Goal: Task Accomplishment & Management: Use online tool/utility

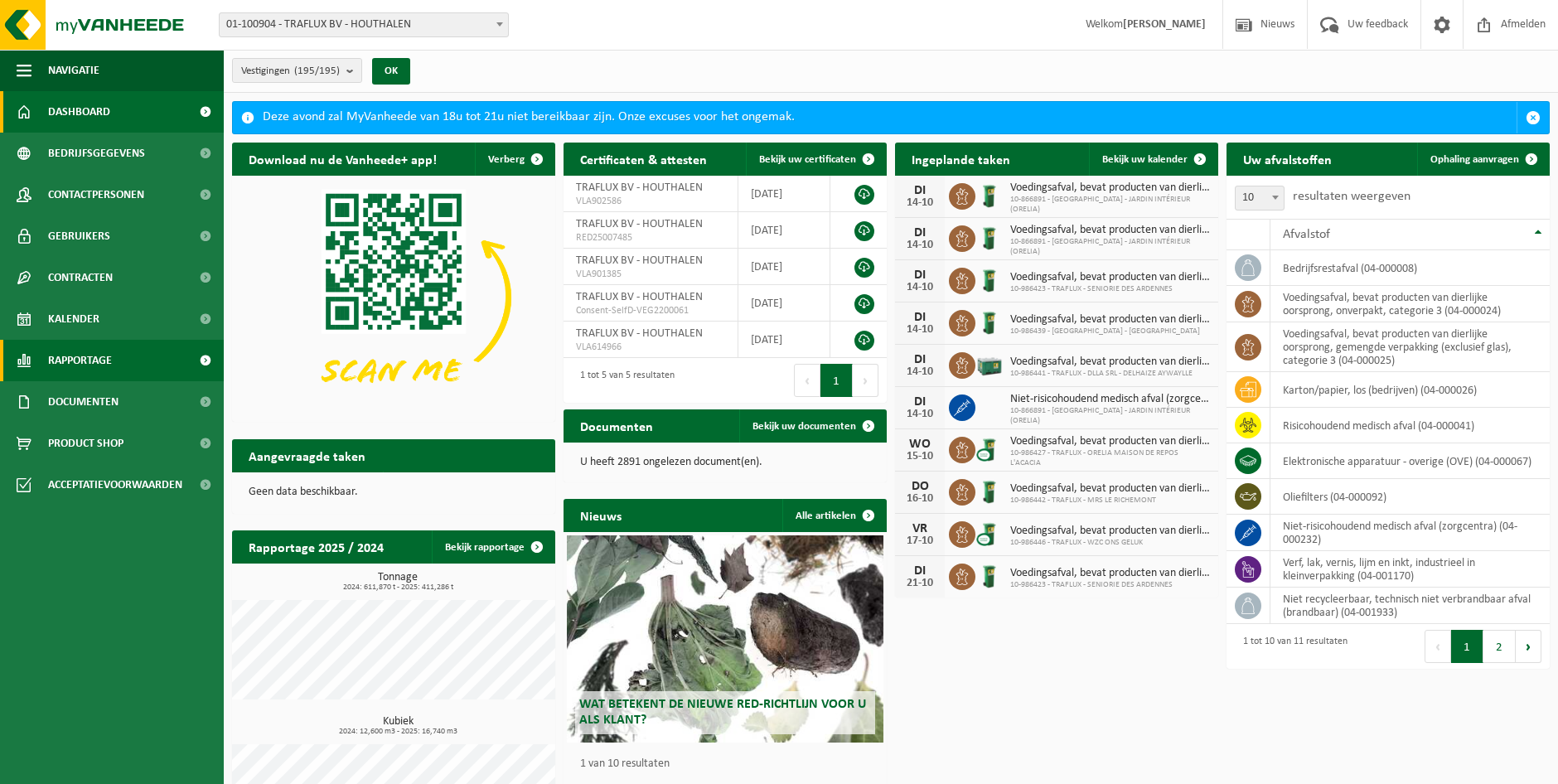
click at [134, 361] on link "Rapportage" at bounding box center [111, 360] width 224 height 41
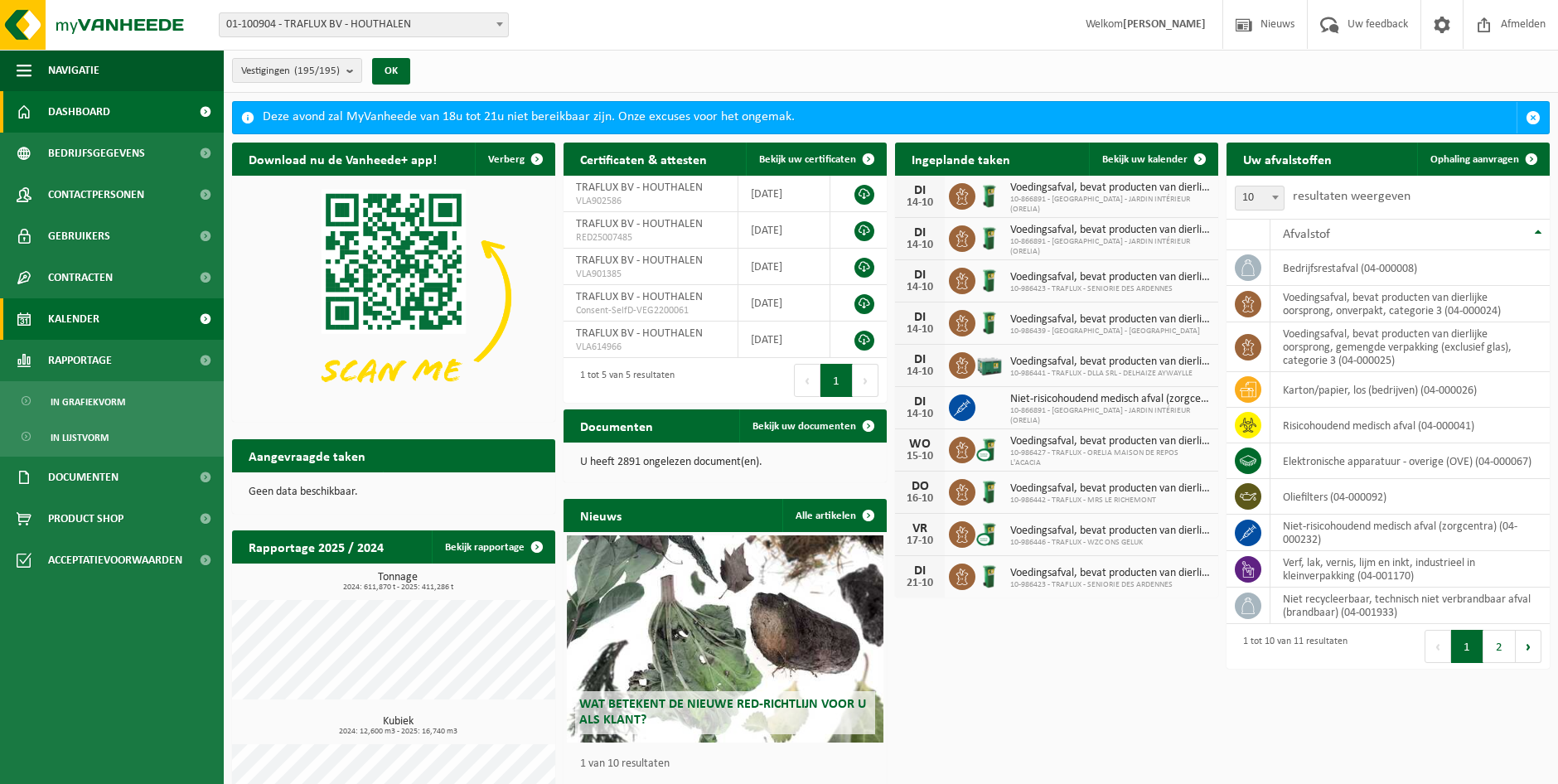
click at [101, 308] on link "Kalender" at bounding box center [111, 319] width 224 height 41
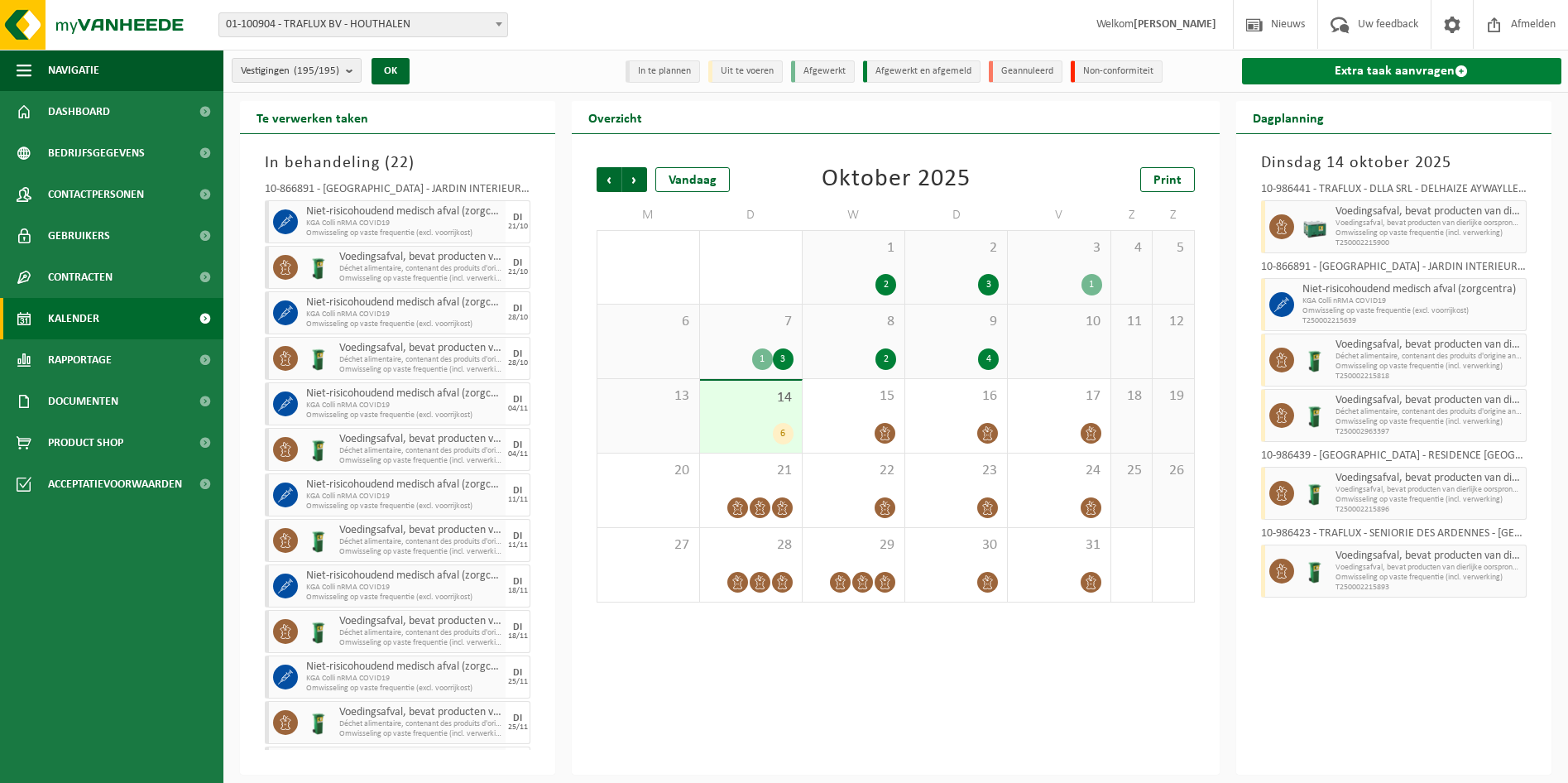
click at [1400, 74] on link "Extra taak aanvragen" at bounding box center [1402, 71] width 320 height 26
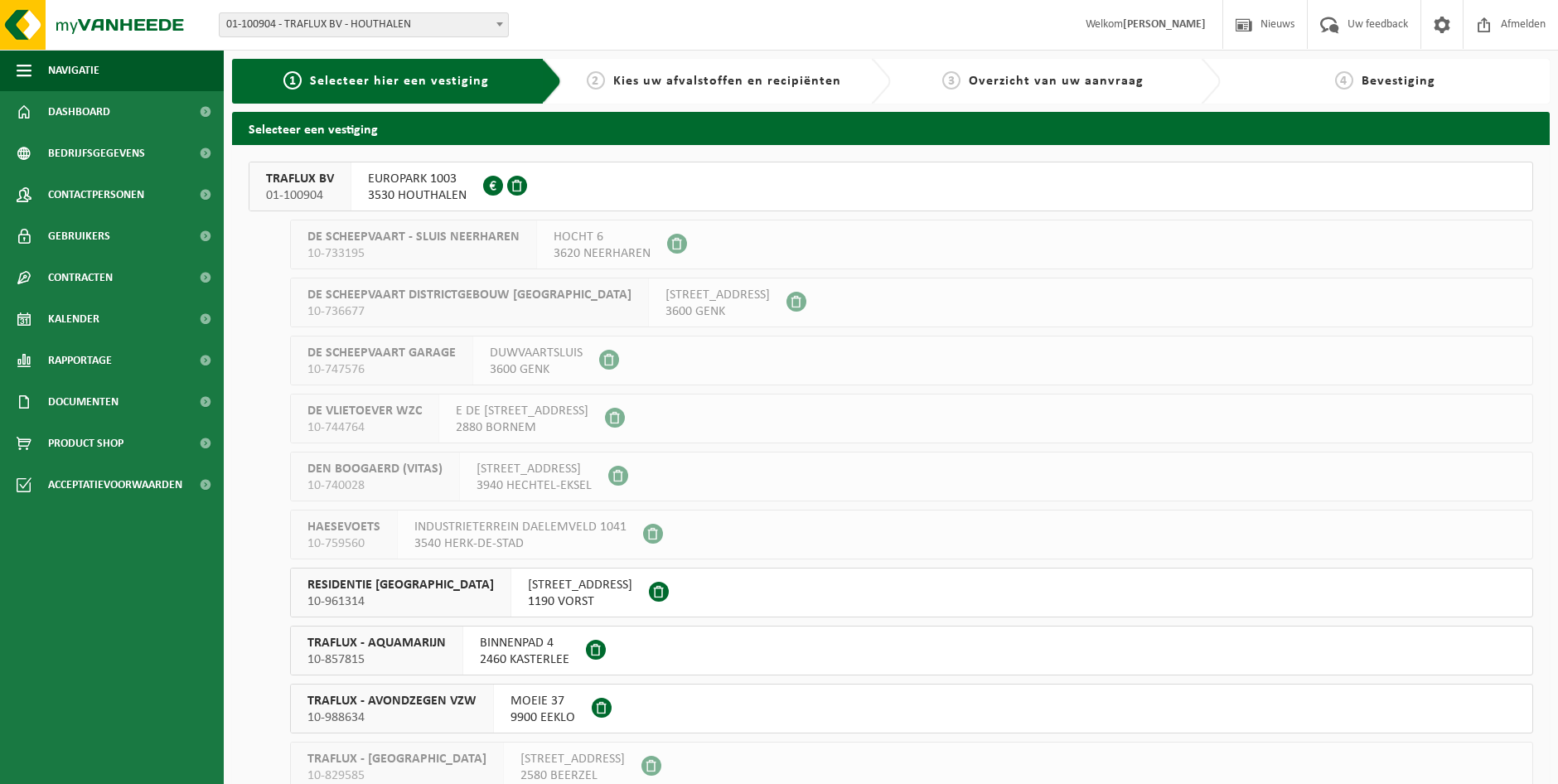
click at [420, 184] on span "EUROPARK 1003" at bounding box center [416, 179] width 98 height 17
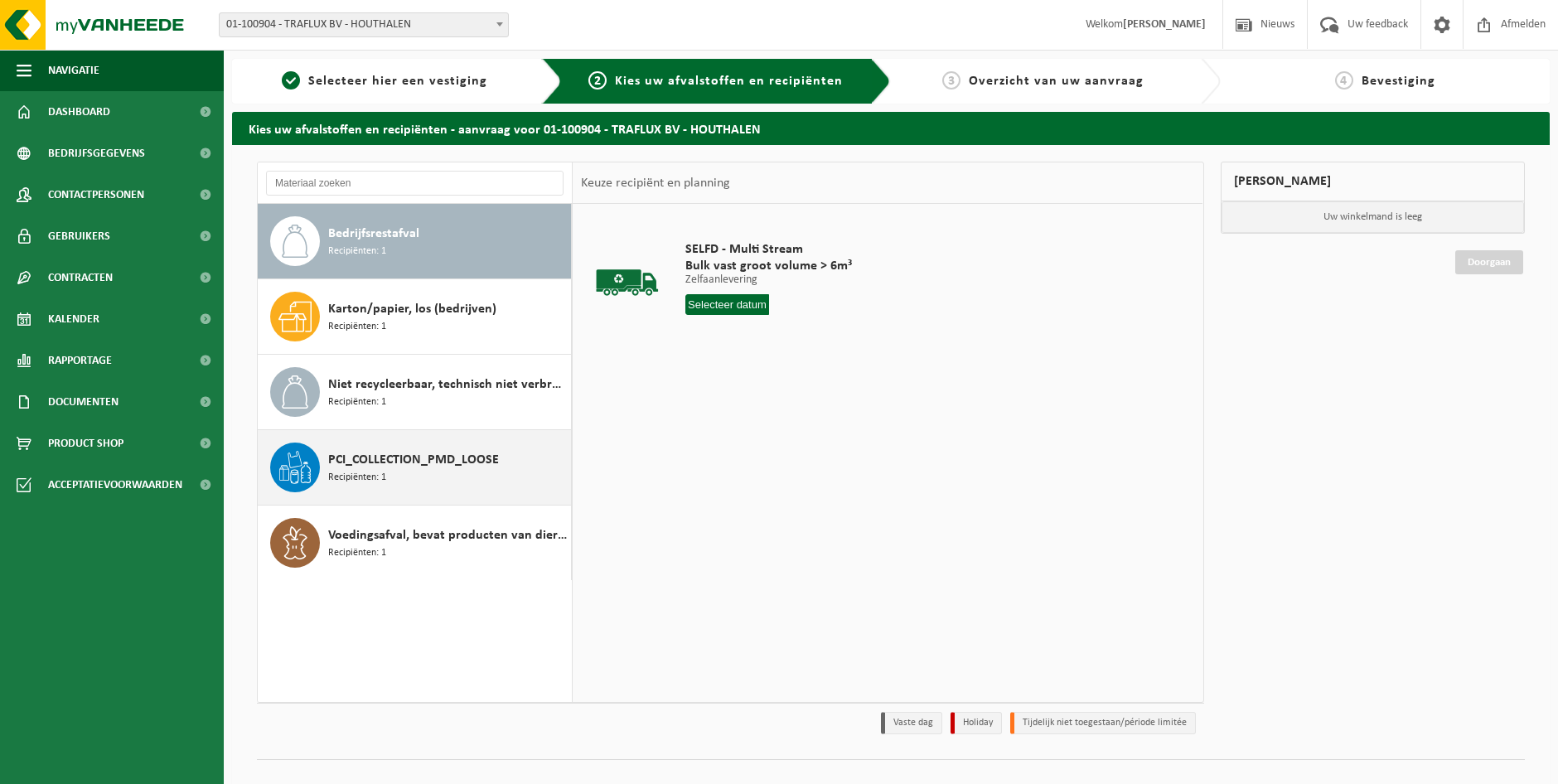
click at [441, 475] on div "PCI_COLLECTION_PMD_LOOSE Recipiënten: 1" at bounding box center [447, 467] width 239 height 50
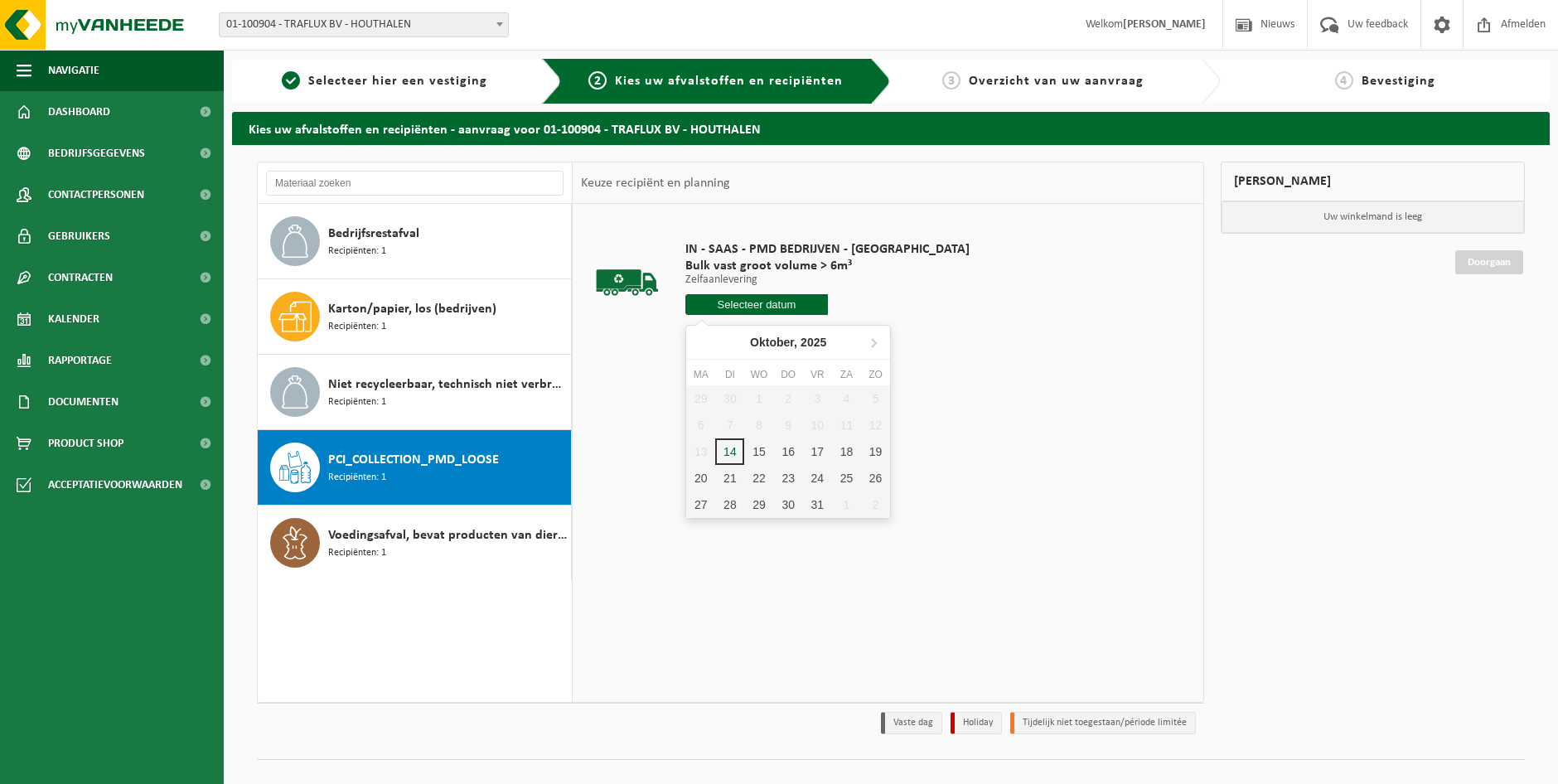
click at [733, 305] on input "text" at bounding box center [756, 304] width 142 height 21
click at [758, 456] on div "15" at bounding box center [758, 452] width 29 height 26
type input "Van 2025-10-15"
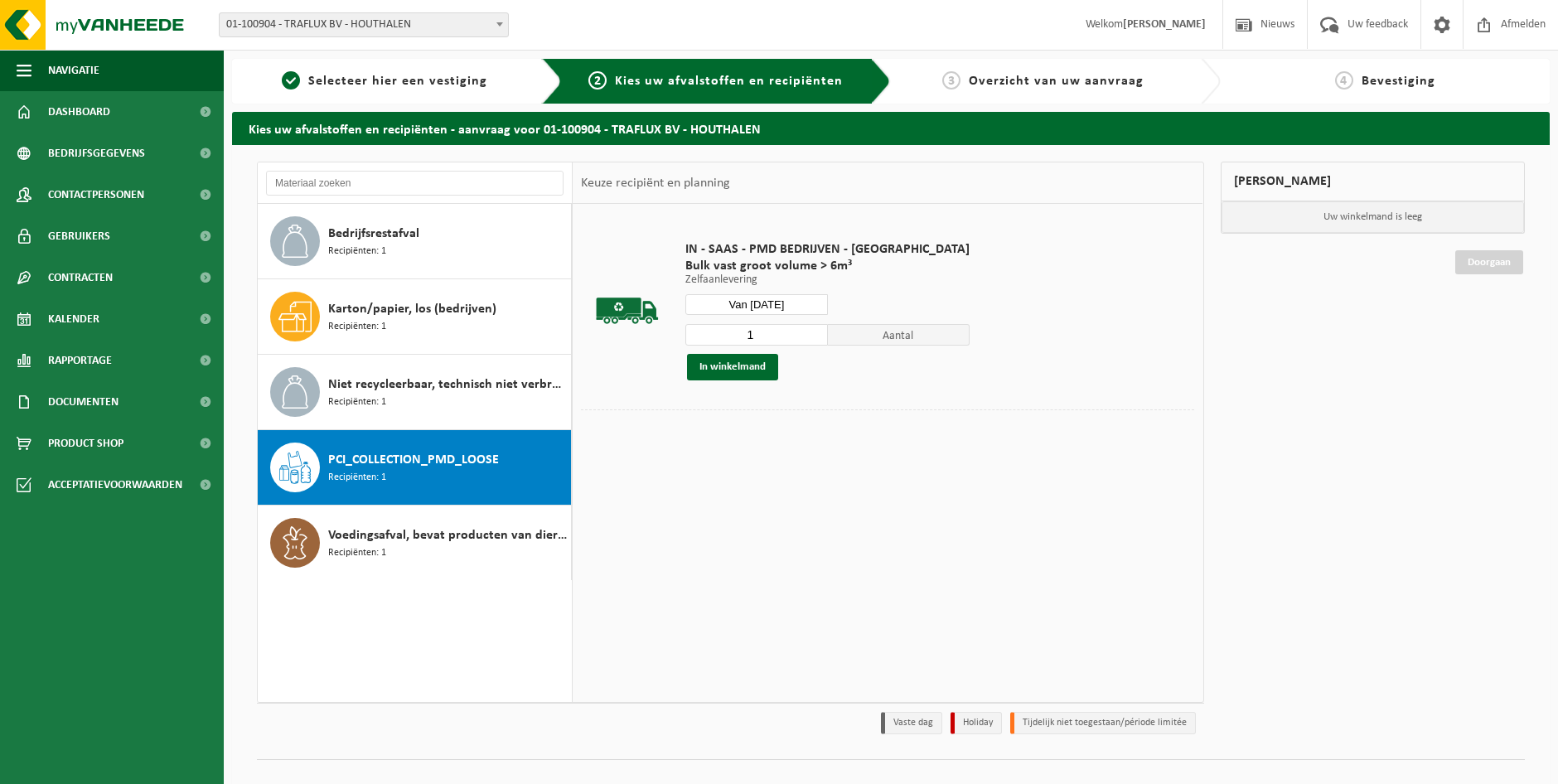
click at [747, 331] on input "1" at bounding box center [756, 334] width 142 height 22
drag, startPoint x: 747, startPoint y: 331, endPoint x: 641, endPoint y: 336, distance: 106.1
click at [641, 336] on tr "IN - SAAS - PMD BEDRIJVEN - TRAFLUX Bulk vast groot volume > 6m³ Zelfaanleverin…" at bounding box center [887, 311] width 613 height 197
type input "2"
click at [720, 361] on button "In winkelmand" at bounding box center [732, 367] width 91 height 26
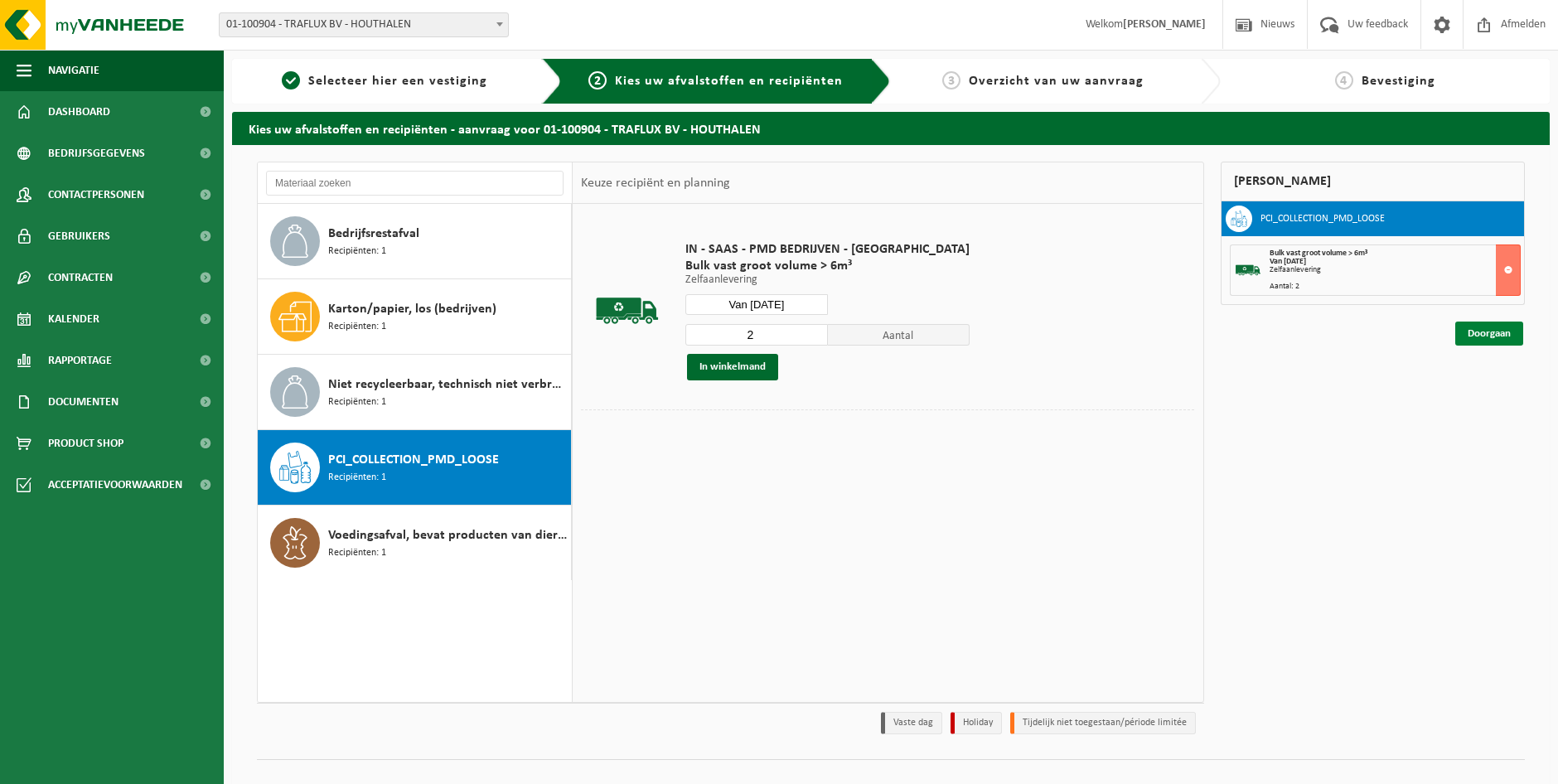
click at [1490, 336] on link "Doorgaan" at bounding box center [1489, 334] width 68 height 24
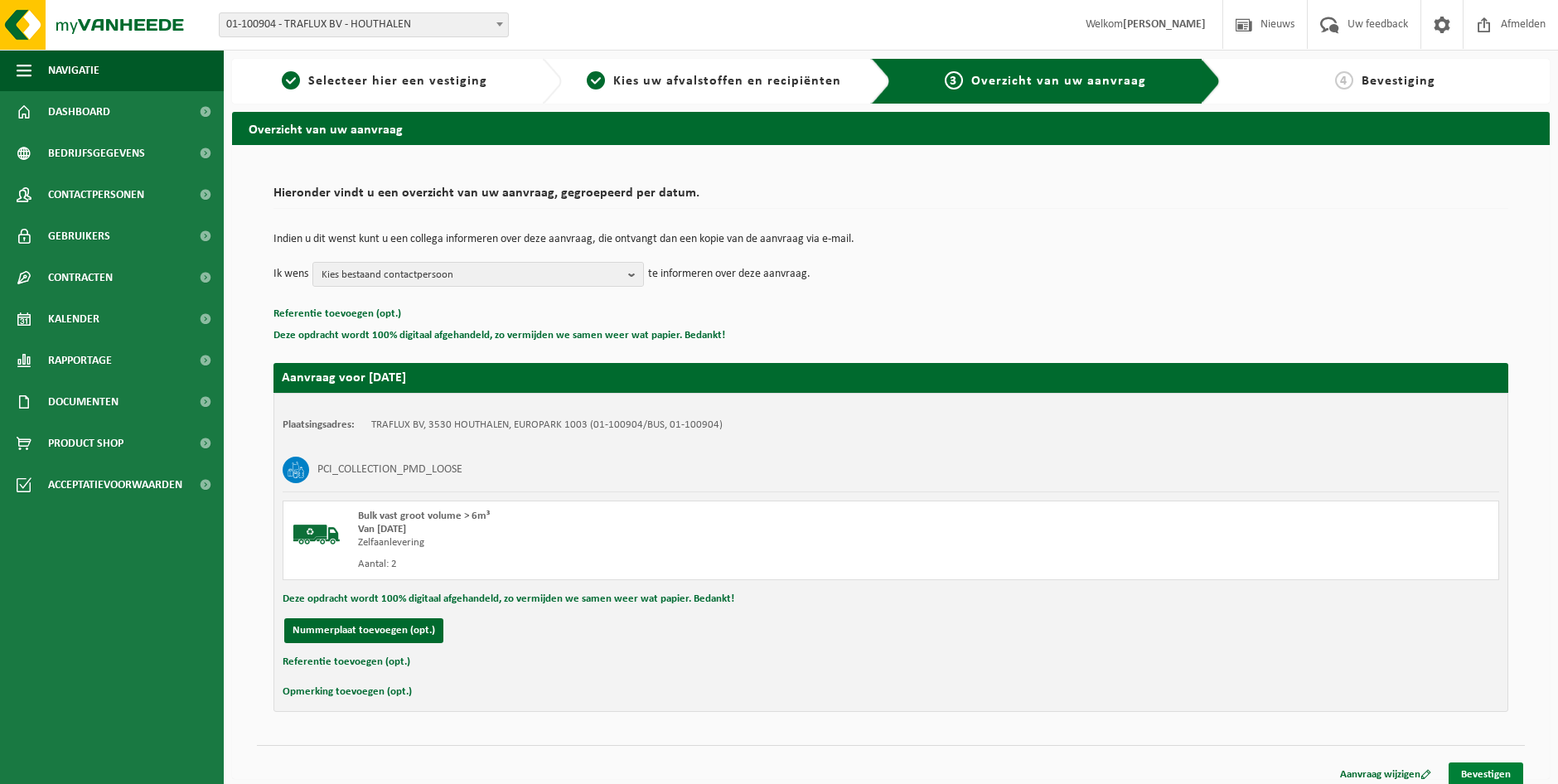
click at [1483, 774] on link "Bevestigen" at bounding box center [1486, 775] width 75 height 24
